Goal: Task Accomplishment & Management: Use online tool/utility

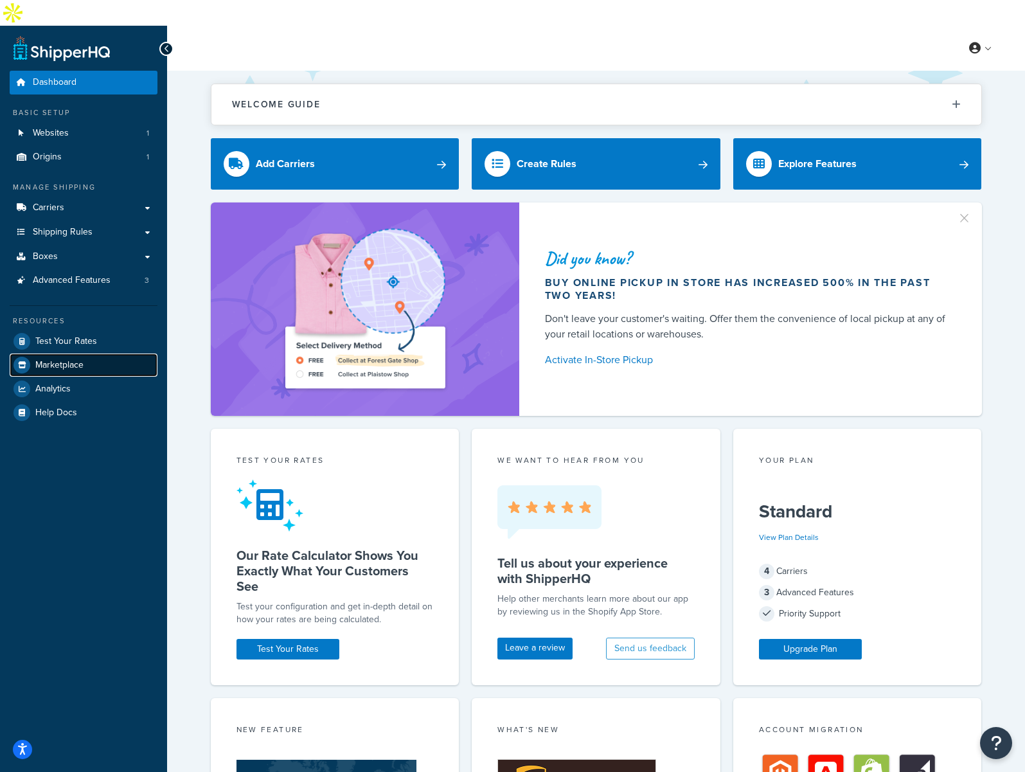
click at [64, 360] on span "Marketplace" at bounding box center [59, 365] width 48 height 11
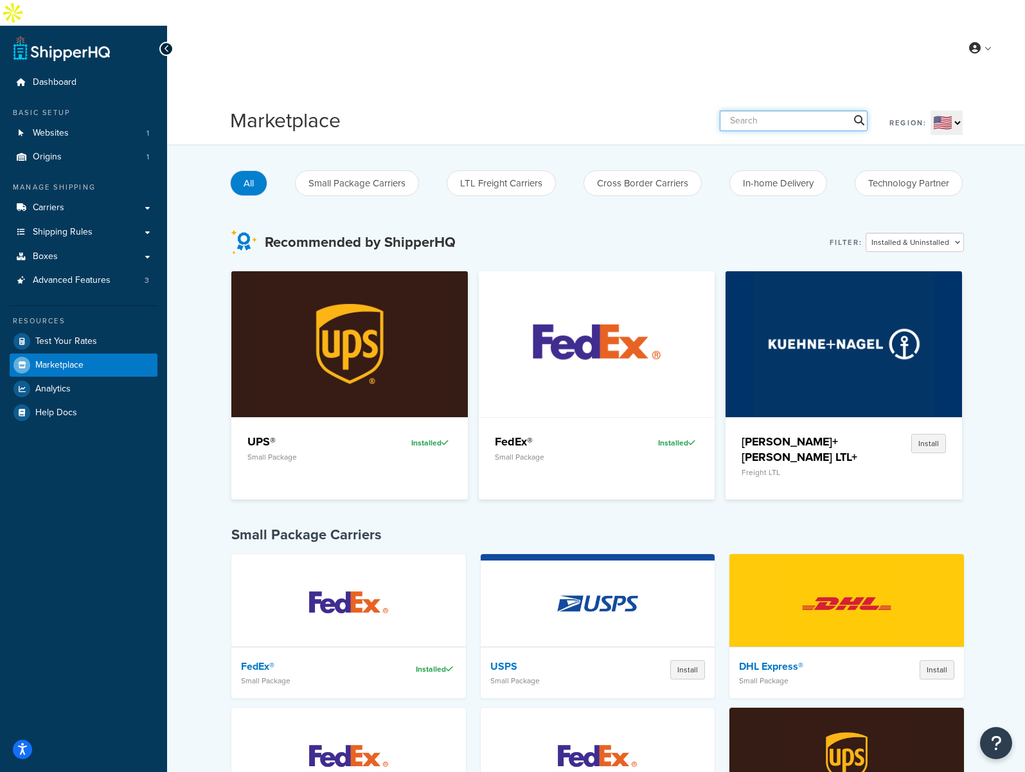
click at [761, 111] on input "text" at bounding box center [794, 121] width 148 height 21
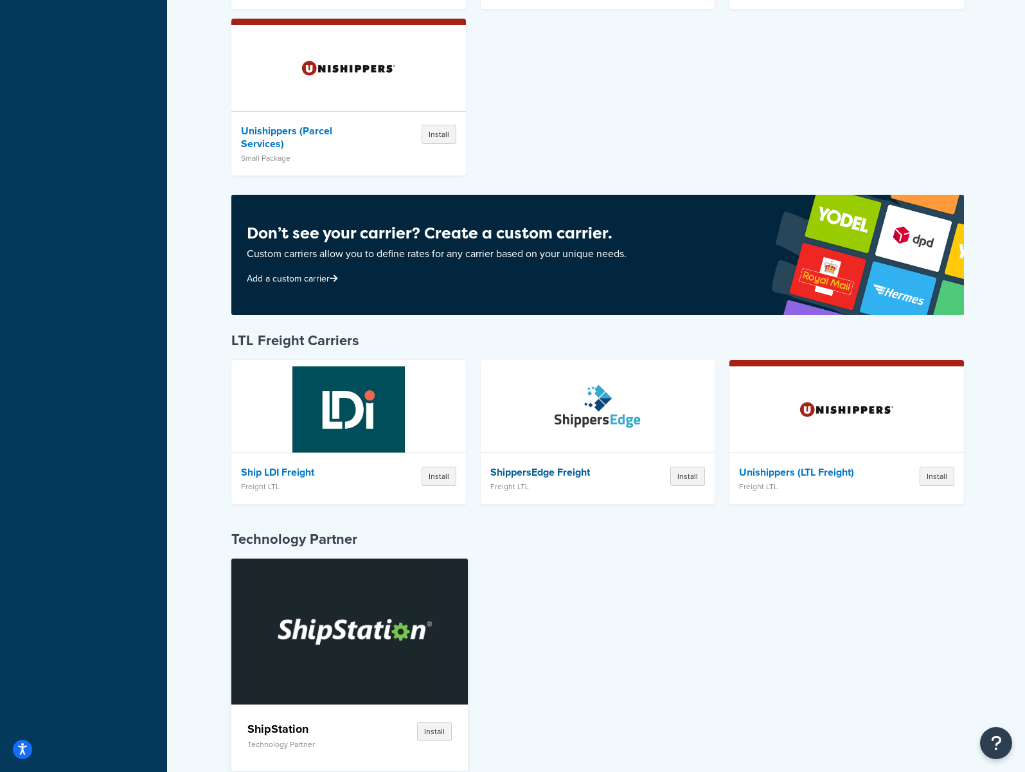
scroll to position [445, 0]
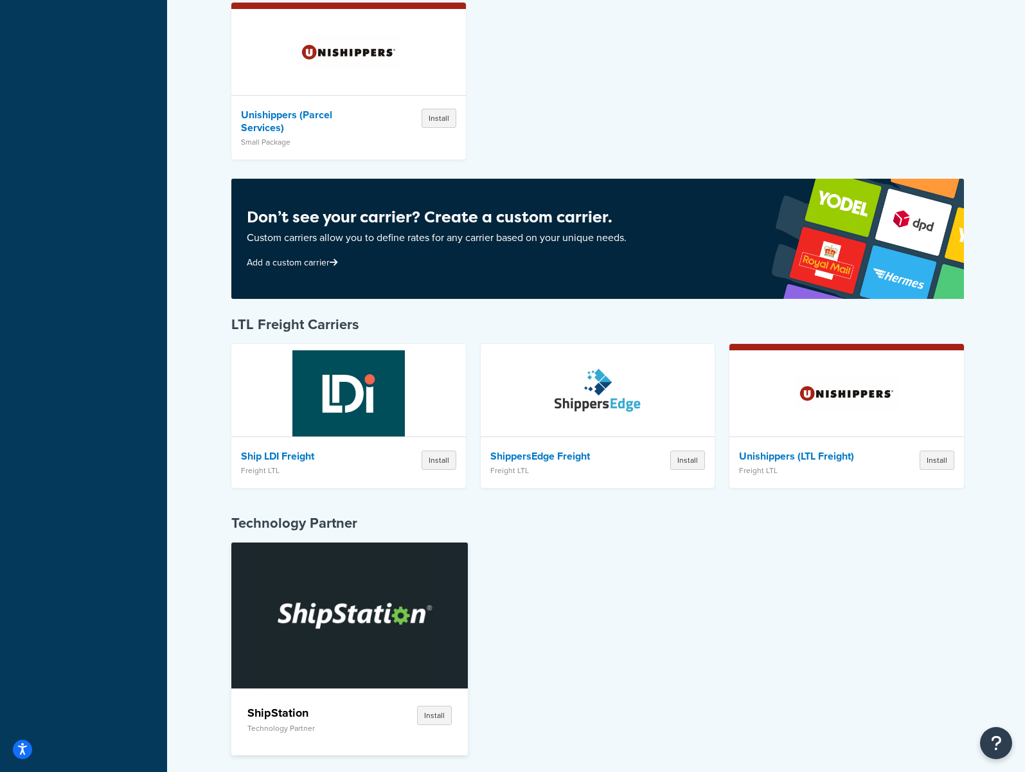
type input "ship"
click at [325, 605] on img at bounding box center [350, 615] width 182 height 145
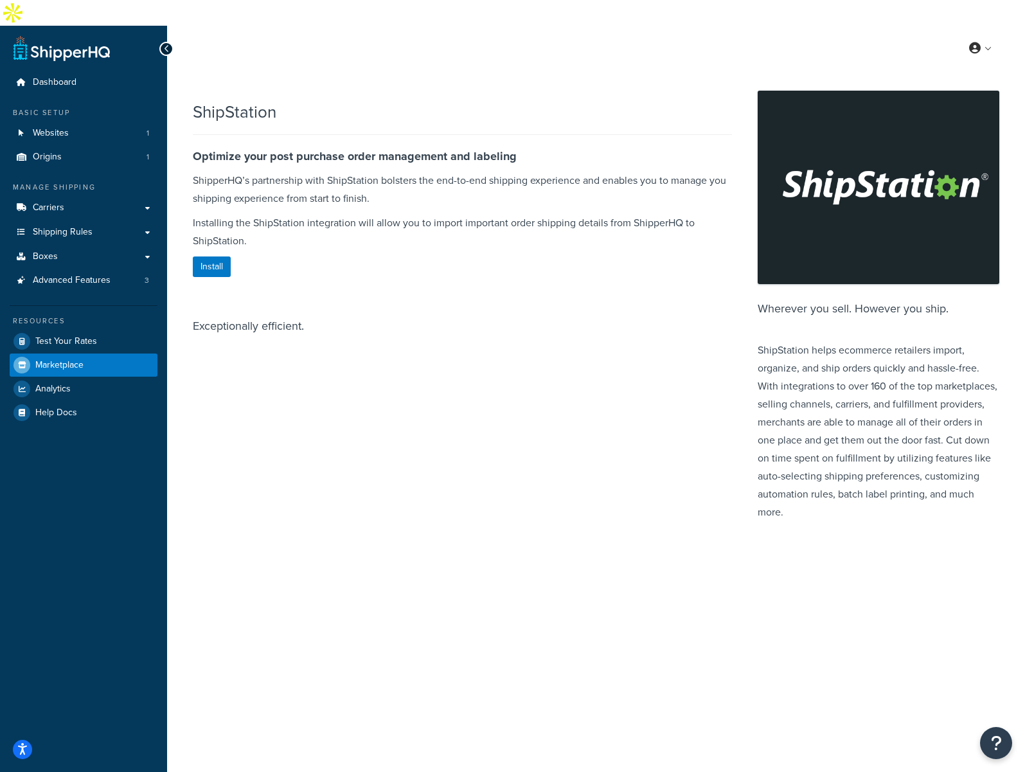
drag, startPoint x: 327, startPoint y: 199, endPoint x: 308, endPoint y: 250, distance: 54.9
click at [326, 214] on p "Installing the ShipStation integration will allow you to import important order…" at bounding box center [462, 232] width 539 height 36
click at [220, 257] on button "Install" at bounding box center [212, 267] width 38 height 21
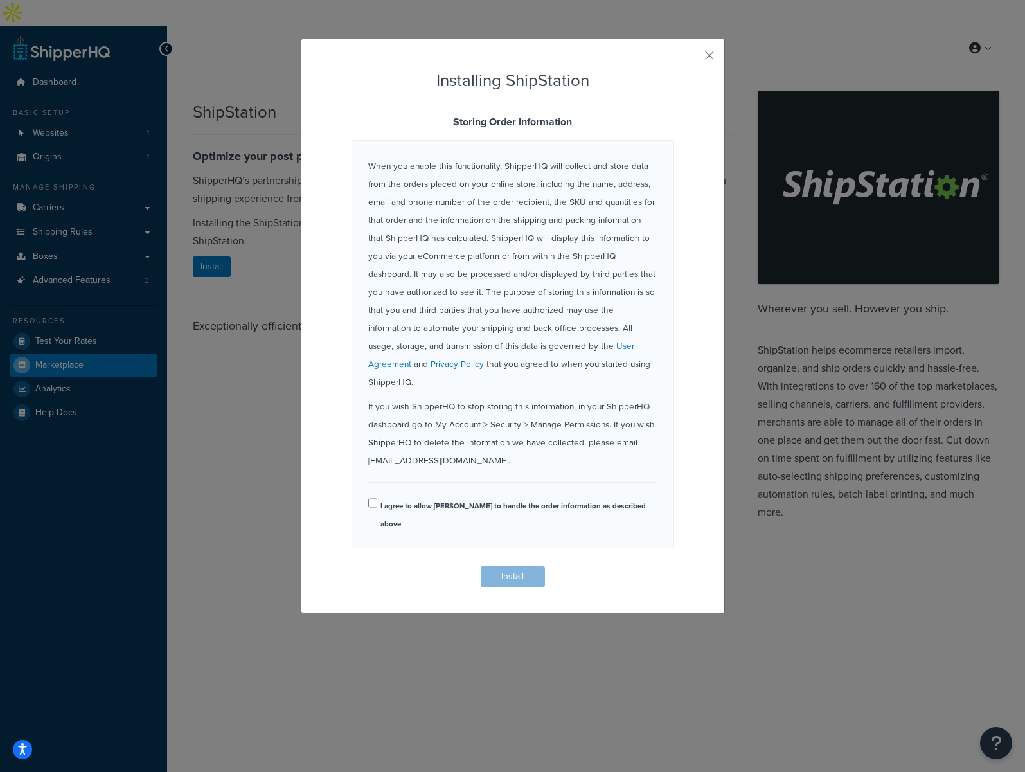
click at [378, 496] on div "I agree to allow ShipperHQ to handle the order information as described above" at bounding box center [512, 514] width 289 height 36
click at [373, 498] on input "I agree to allow ShipperHQ to handle the order information as described above" at bounding box center [372, 503] width 9 height 10
checkbox input "true"
click at [500, 566] on button "Install" at bounding box center [513, 576] width 64 height 21
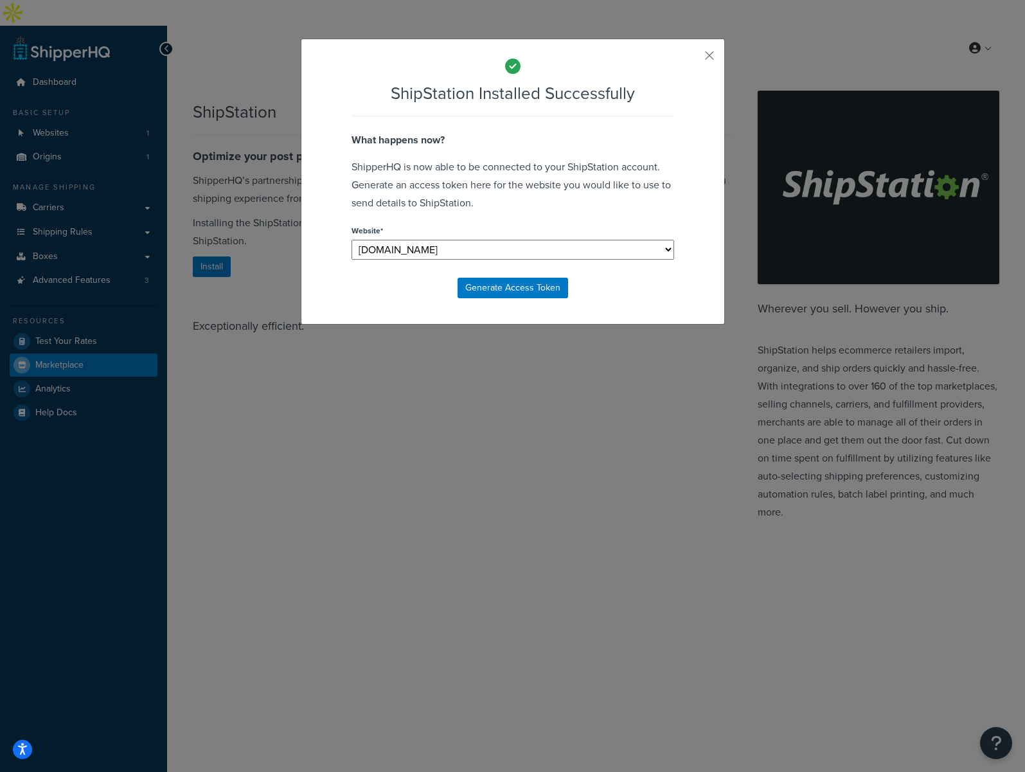
click at [506, 249] on select "[DOMAIN_NAME]" at bounding box center [513, 250] width 323 height 20
click at [516, 281] on button "Generate Access Token" at bounding box center [513, 288] width 111 height 21
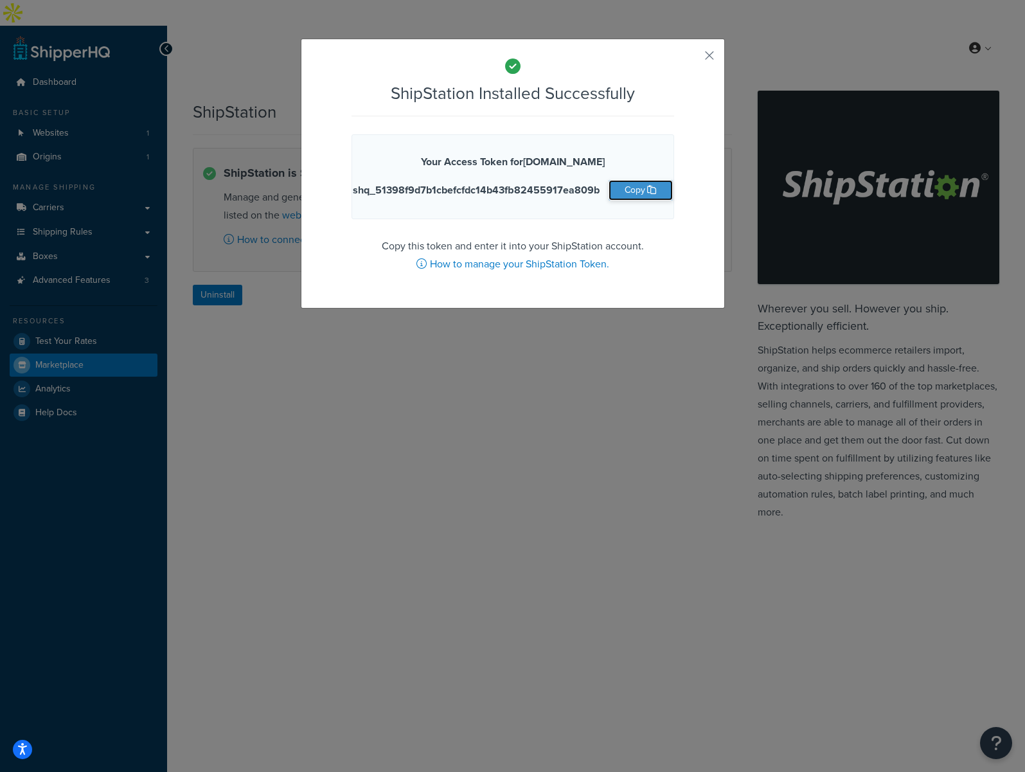
click at [642, 192] on button "Copy" at bounding box center [641, 190] width 64 height 21
click at [692, 59] on button "button" at bounding box center [690, 60] width 3 height 3
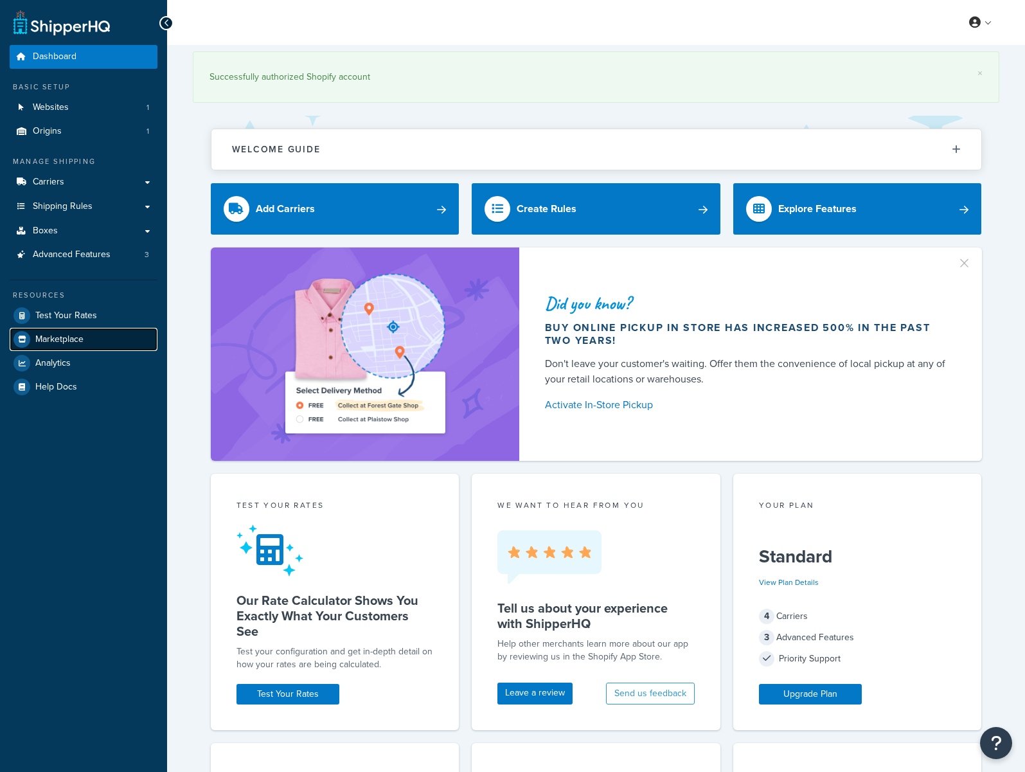
click at [33, 338] on link "Marketplace" at bounding box center [84, 339] width 148 height 23
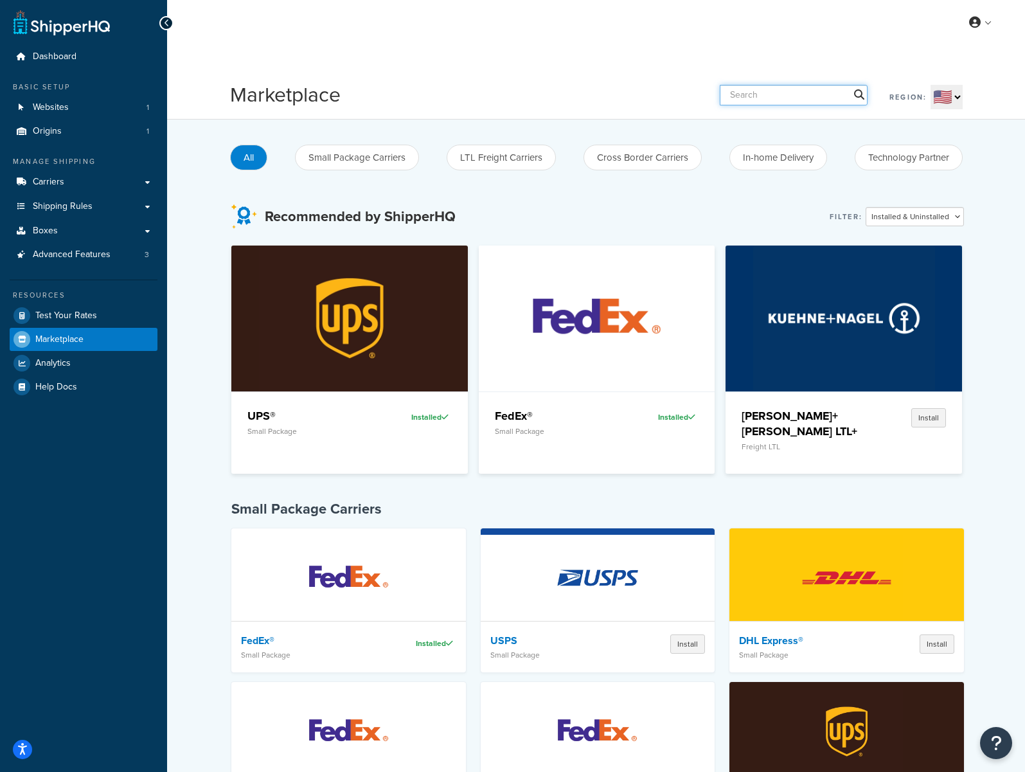
click at [786, 101] on input "text" at bounding box center [794, 95] width 148 height 21
type input "ship"
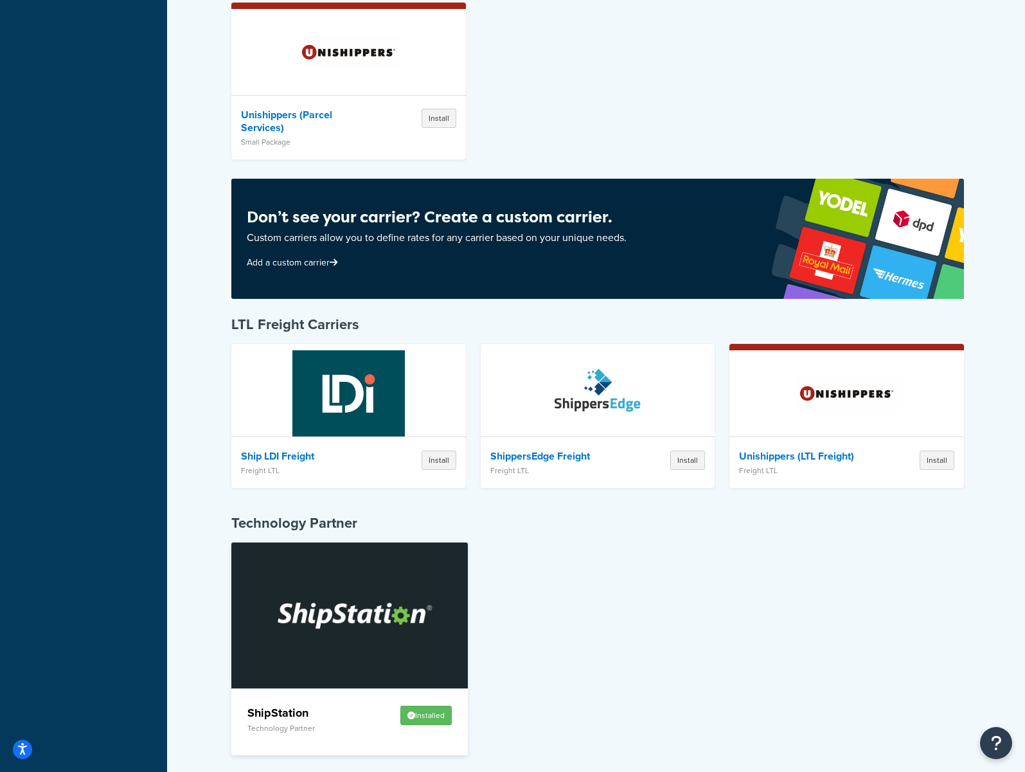
click at [335, 705] on div "ShipStation Technology Partner" at bounding box center [309, 722] width 122 height 34
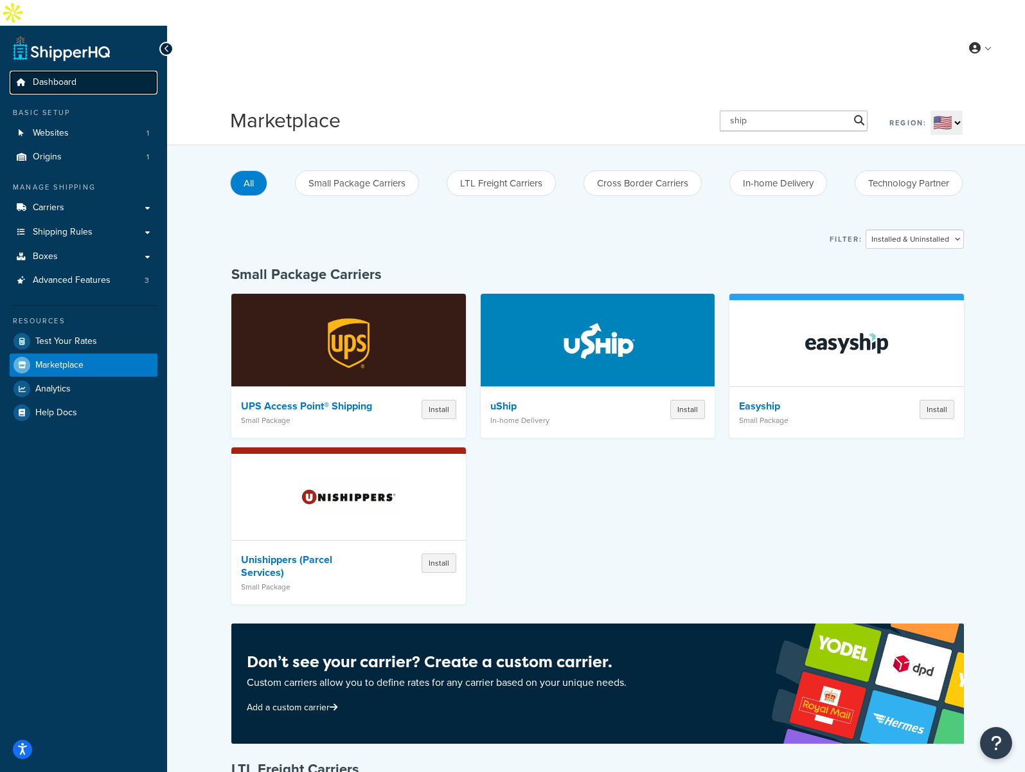
click at [73, 77] on span "Dashboard" at bounding box center [55, 82] width 44 height 11
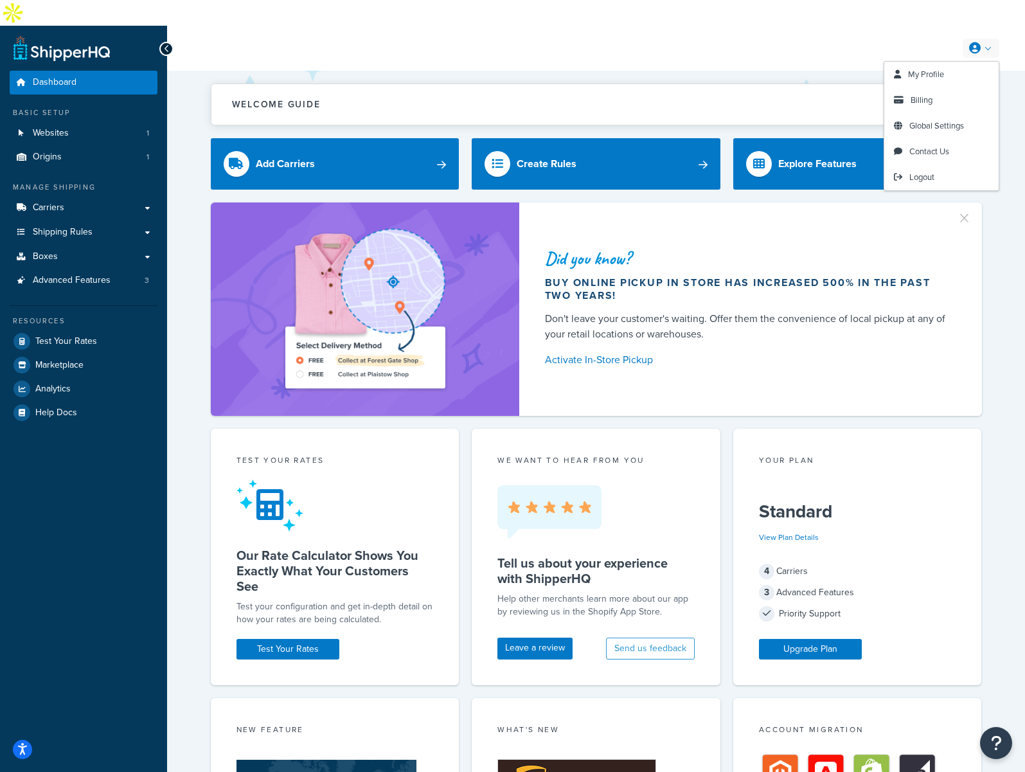
click at [993, 39] on link at bounding box center [981, 48] width 37 height 19
click at [945, 62] on link "My Profile" at bounding box center [942, 75] width 114 height 26
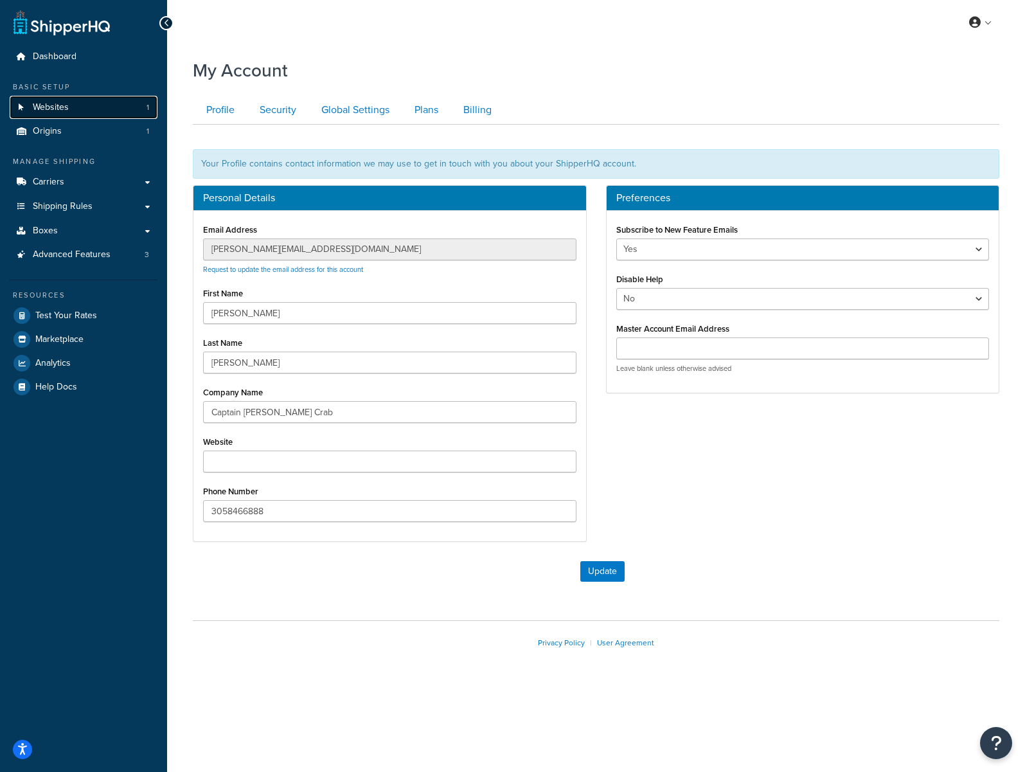
click at [113, 105] on link "Websites 1" at bounding box center [84, 108] width 148 height 24
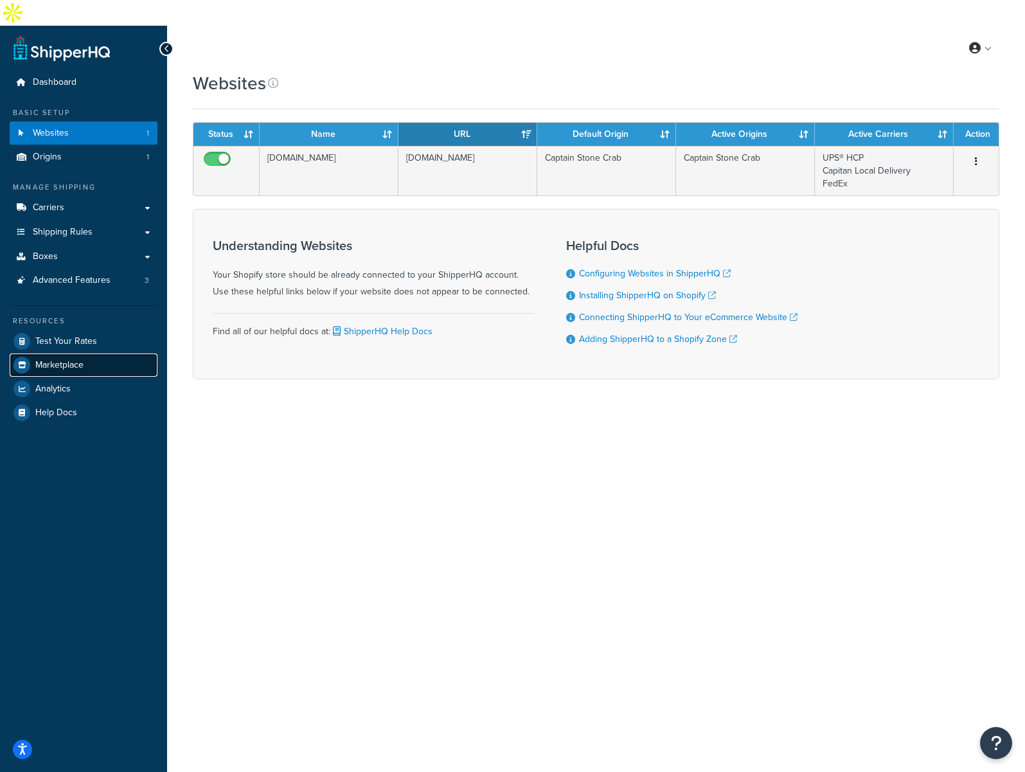
click at [66, 360] on span "Marketplace" at bounding box center [59, 365] width 48 height 11
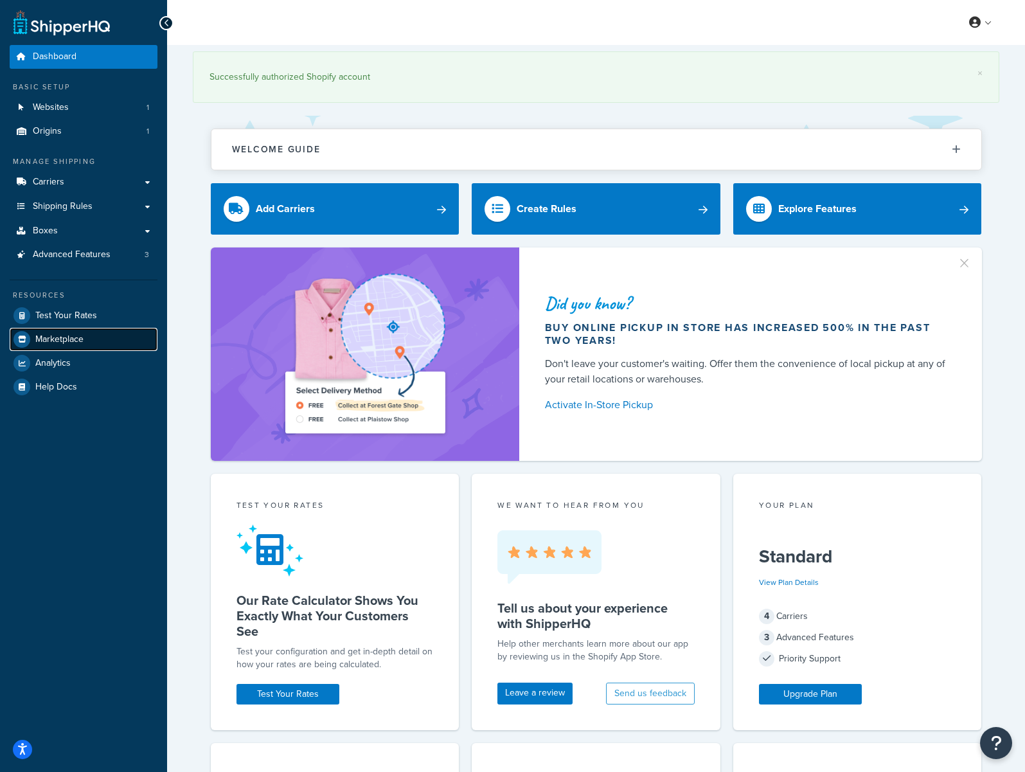
click at [85, 333] on link "Marketplace" at bounding box center [84, 339] width 148 height 23
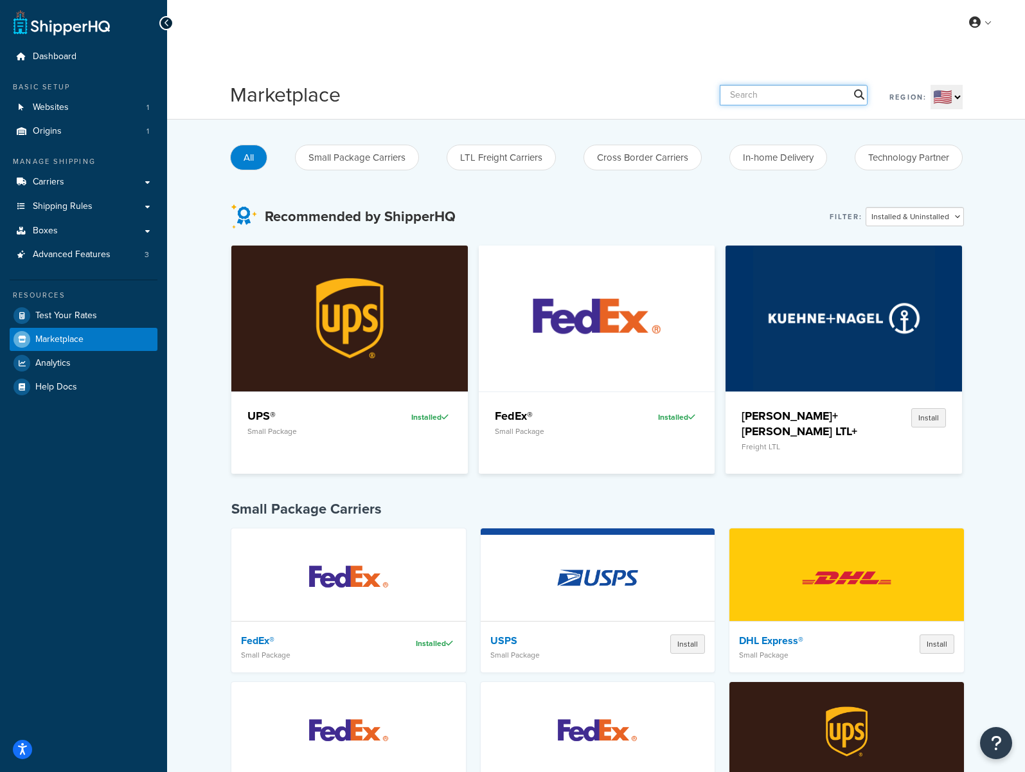
click at [789, 93] on input "text" at bounding box center [794, 95] width 148 height 21
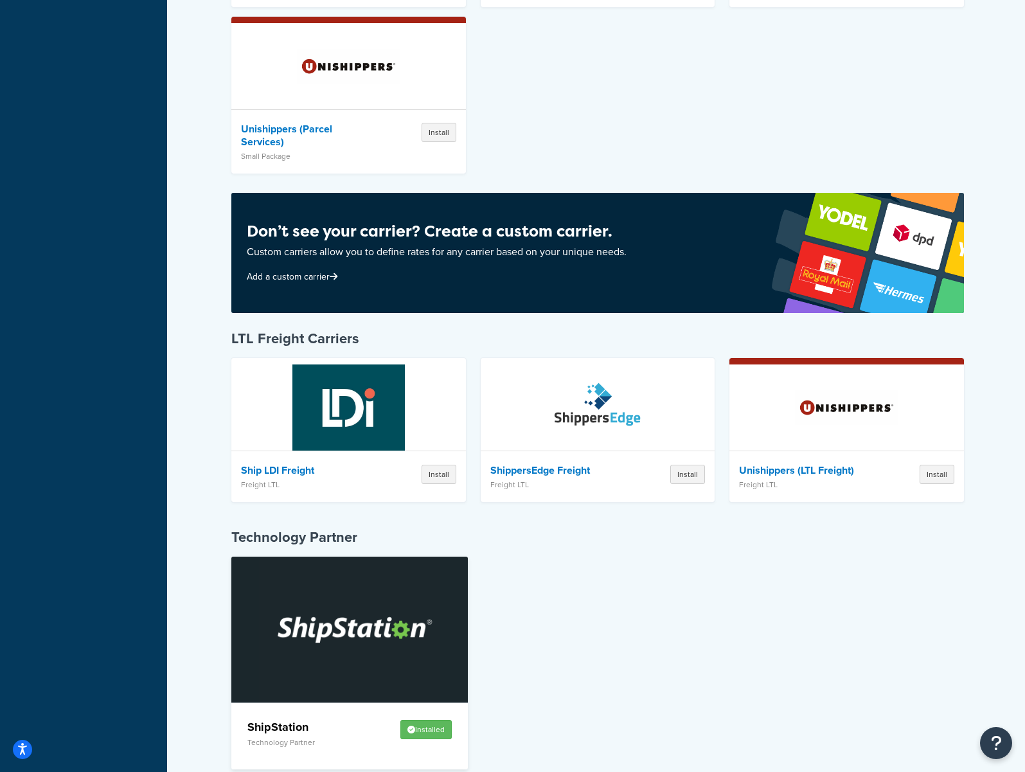
scroll to position [445, 0]
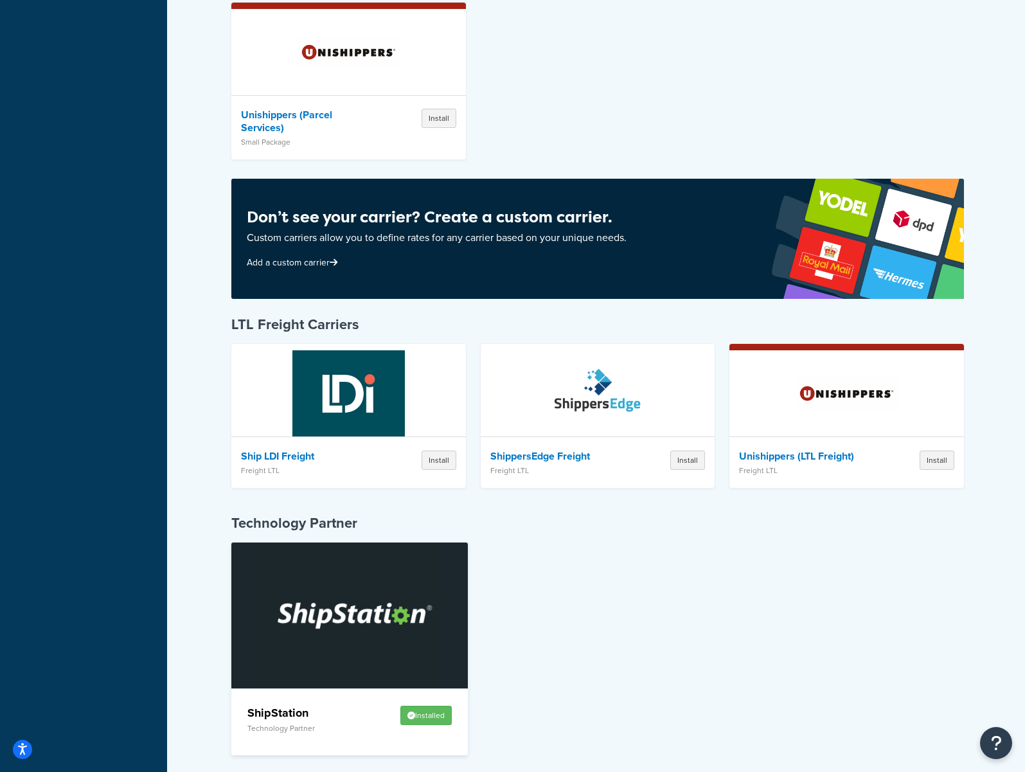
type input "ship"
click at [380, 620] on img at bounding box center [350, 615] width 182 height 145
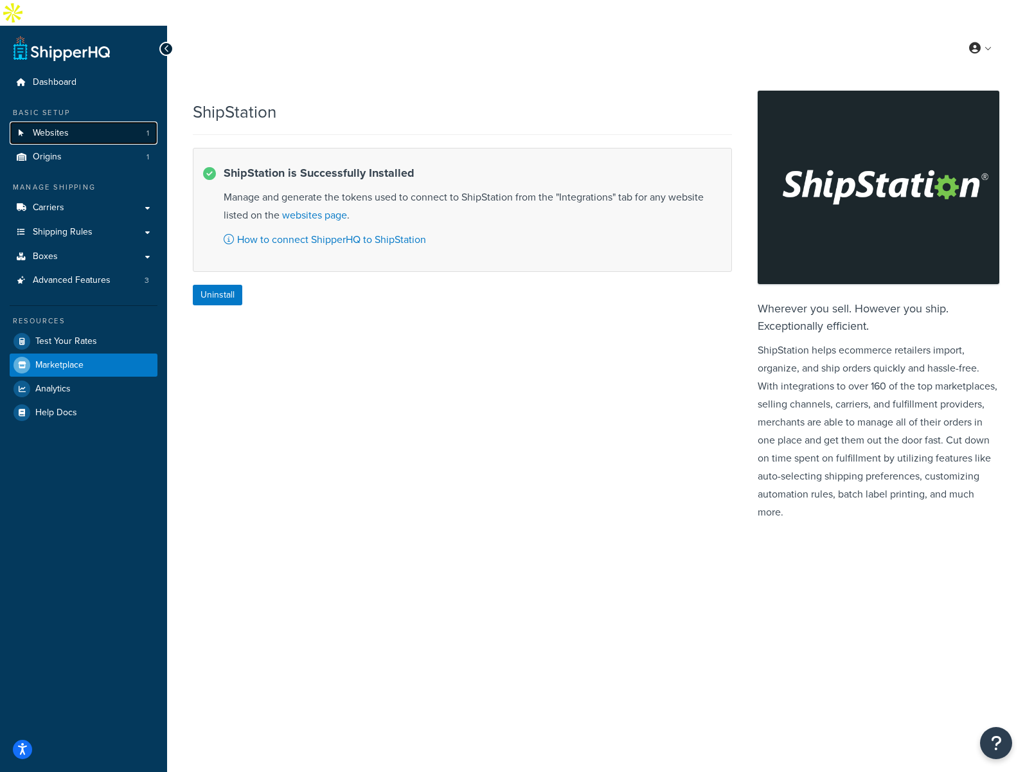
click at [99, 122] on link "Websites 1" at bounding box center [84, 134] width 148 height 24
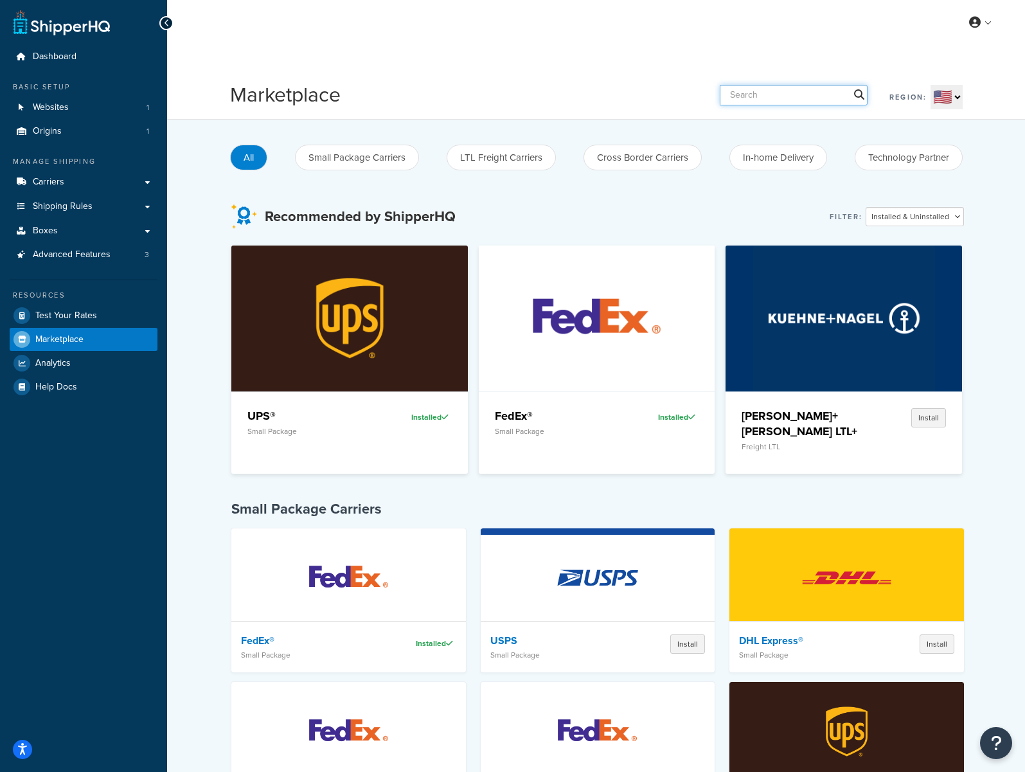
click at [809, 98] on input "text" at bounding box center [794, 95] width 148 height 21
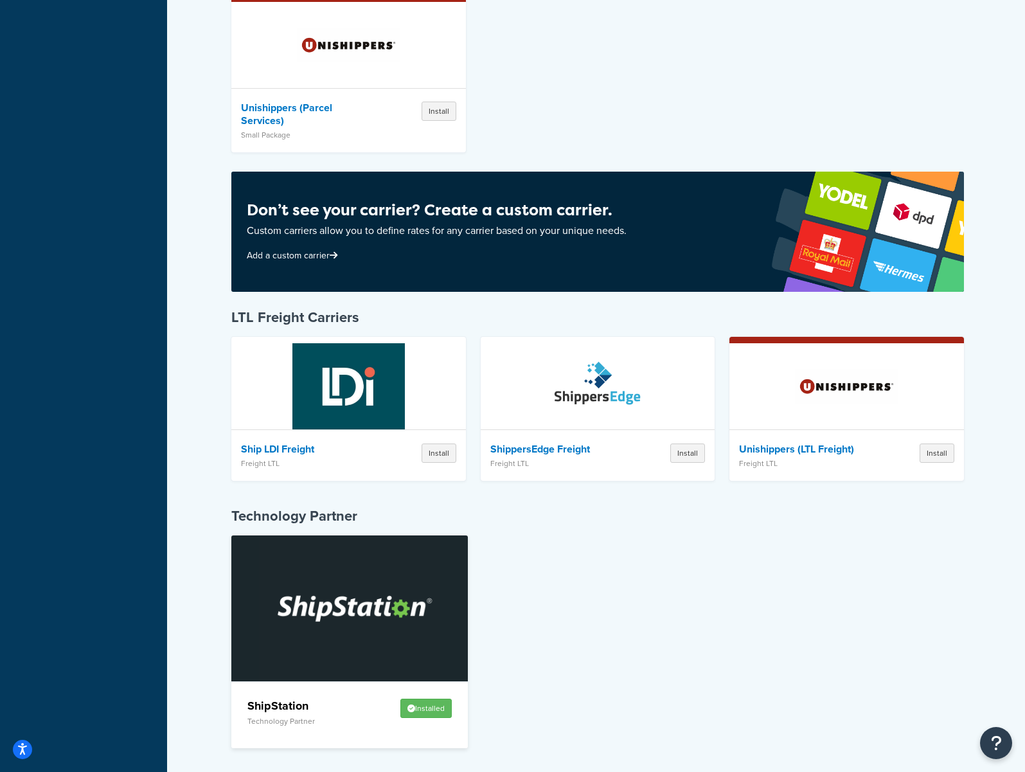
scroll to position [445, 0]
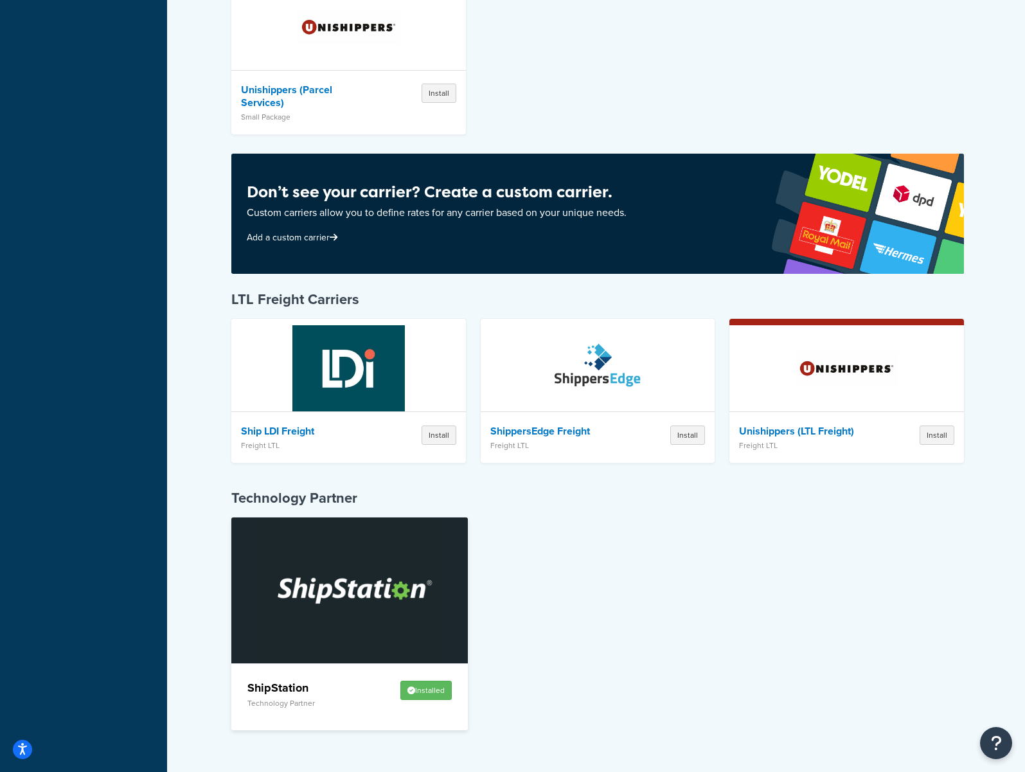
type input "ship"
click at [404, 650] on img at bounding box center [350, 590] width 182 height 145
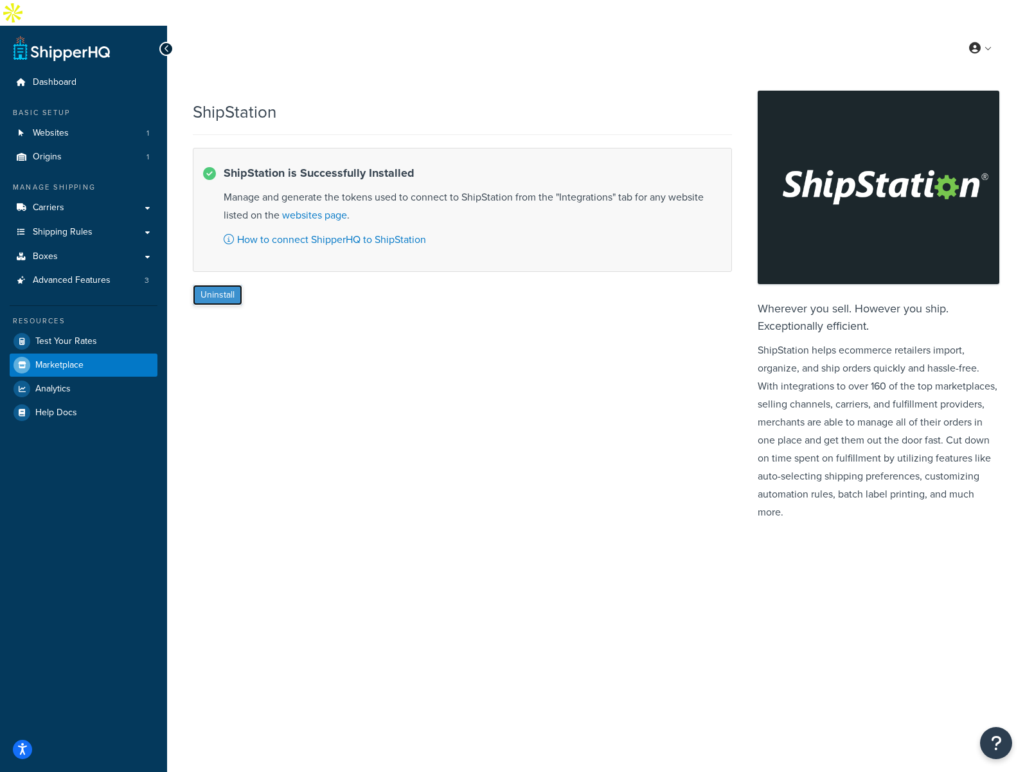
click at [222, 285] on button "Uninstall" at bounding box center [218, 295] width 50 height 21
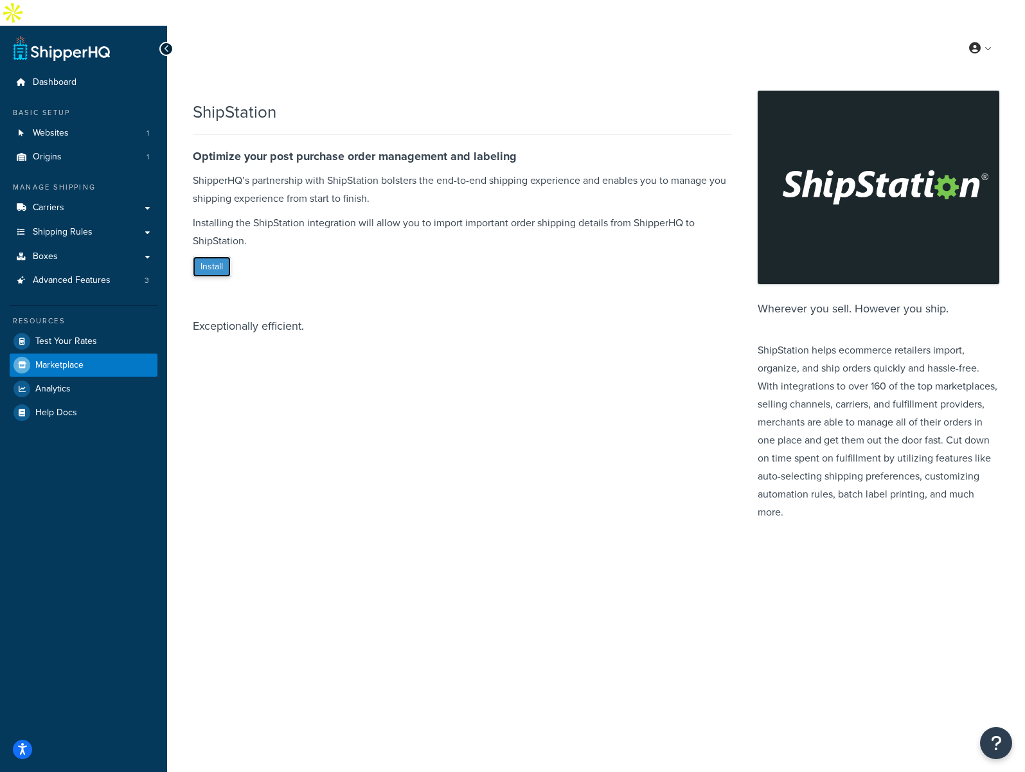
click at [223, 257] on button "Install" at bounding box center [212, 267] width 38 height 21
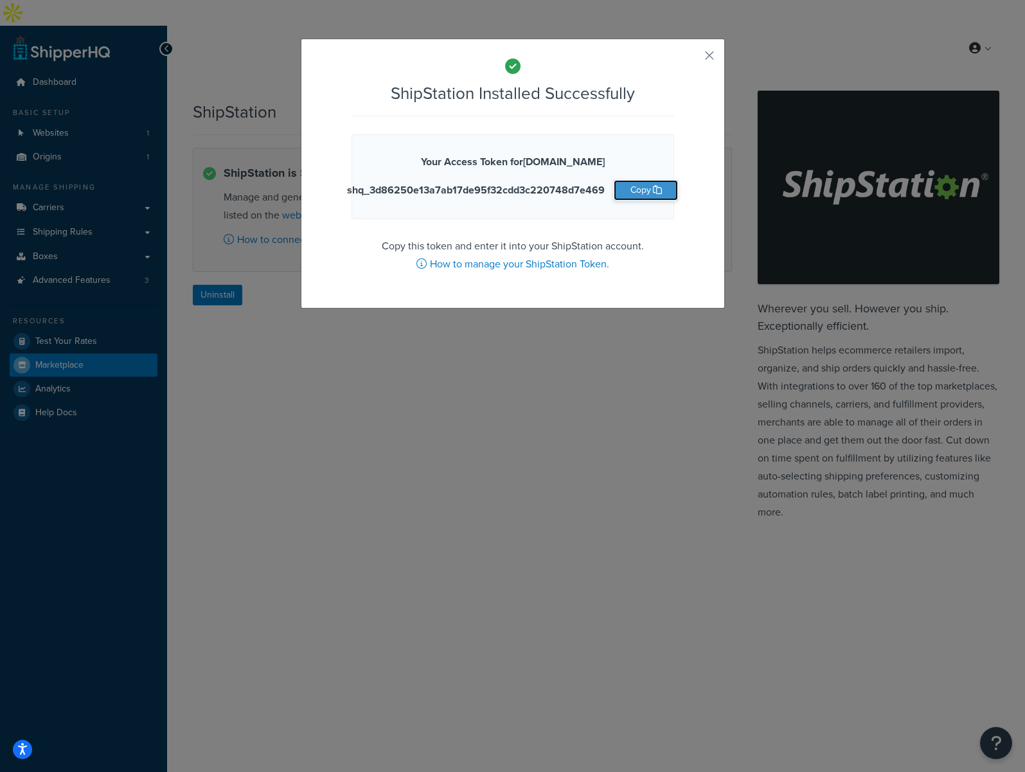
click at [644, 190] on button "Copy" at bounding box center [646, 190] width 64 height 21
click at [692, 59] on button "button" at bounding box center [690, 60] width 3 height 3
